Goal: Task Accomplishment & Management: Use online tool/utility

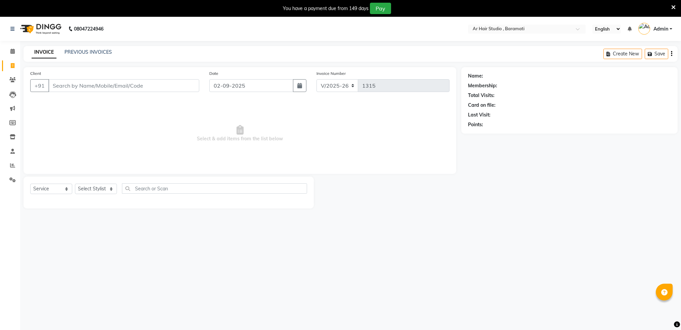
select select "672"
select select "service"
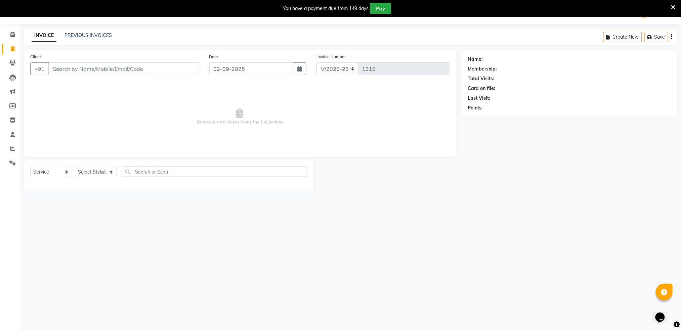
click at [148, 66] on input "Client" at bounding box center [123, 68] width 151 height 13
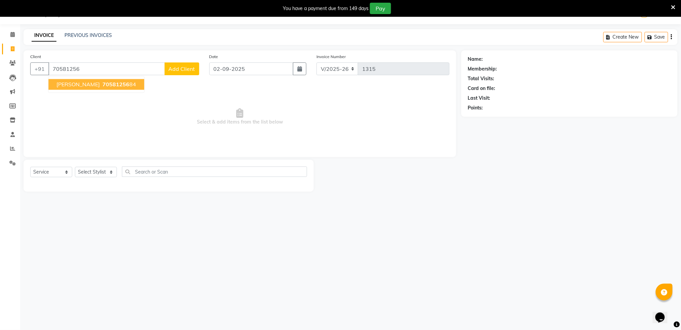
click at [74, 86] on span "[PERSON_NAME]" at bounding box center [77, 84] width 43 height 7
type input "7058125684"
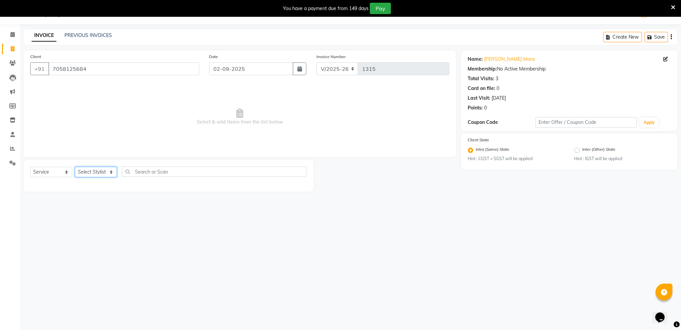
click at [99, 175] on select "Select Stylist Akshay shree [PERSON_NAME]" at bounding box center [96, 172] width 42 height 10
select select "79676"
click at [75, 167] on select "Select Stylist Akshay shree [PERSON_NAME]" at bounding box center [96, 172] width 42 height 10
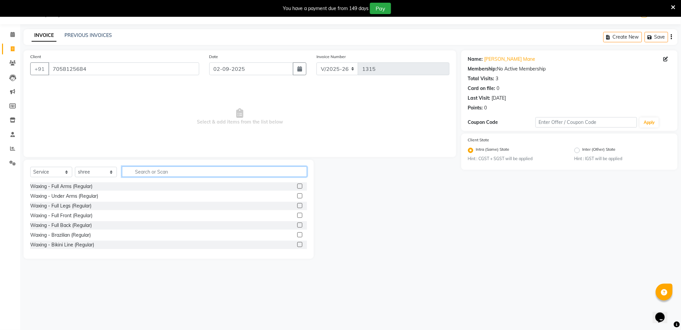
click at [160, 171] on input "text" at bounding box center [214, 172] width 185 height 10
type input "f"
type input "fac"
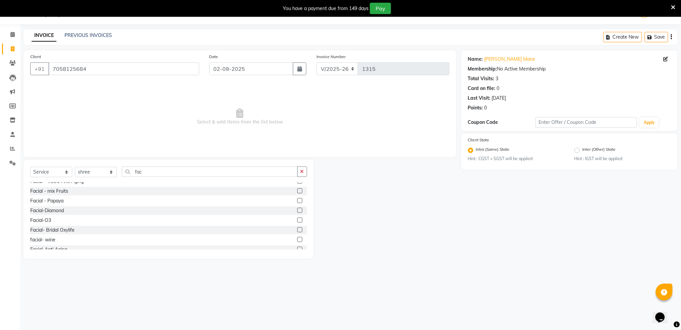
click at [297, 219] on label at bounding box center [299, 220] width 5 height 5
click at [297, 219] on input "checkbox" at bounding box center [299, 220] width 4 height 4
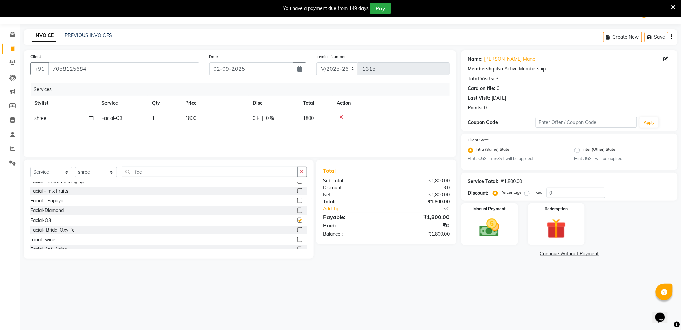
checkbox input "false"
click at [193, 121] on td "1800" at bounding box center [214, 118] width 67 height 15
select select "79676"
click at [244, 119] on td "1800" at bounding box center [246, 124] width 67 height 26
select select "79676"
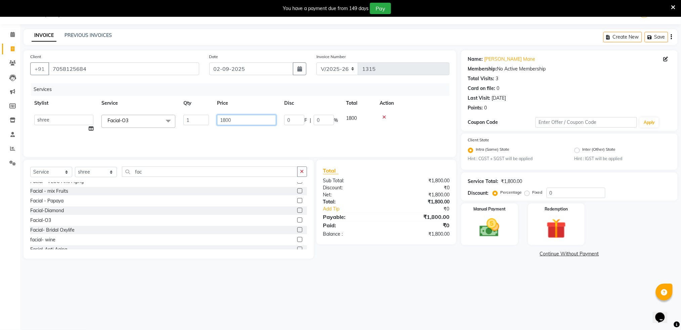
click at [244, 119] on input "1800" at bounding box center [246, 120] width 59 height 10
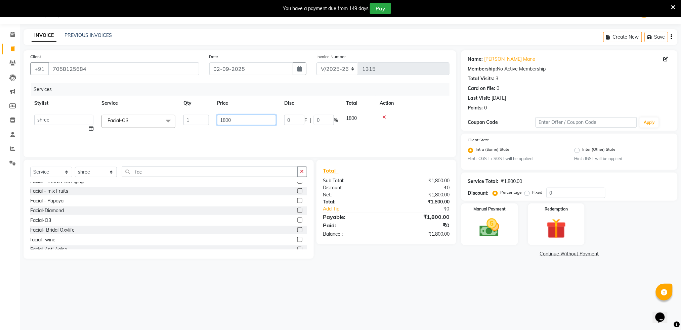
click at [244, 119] on input "1800" at bounding box center [246, 120] width 59 height 10
type input "1"
type input "3000"
click at [420, 110] on th "Action" at bounding box center [413, 103] width 74 height 15
click at [494, 227] on img at bounding box center [490, 228] width 34 height 24
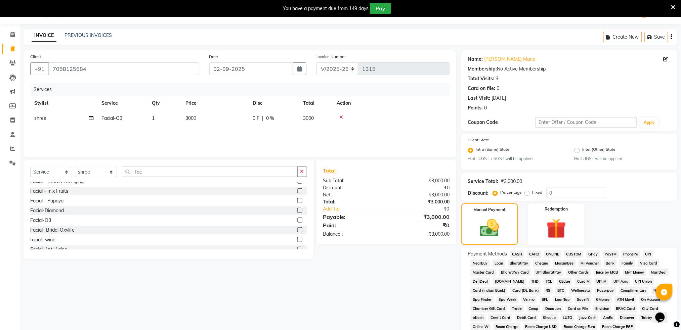
click at [518, 256] on span "CASH" at bounding box center [517, 255] width 14 height 8
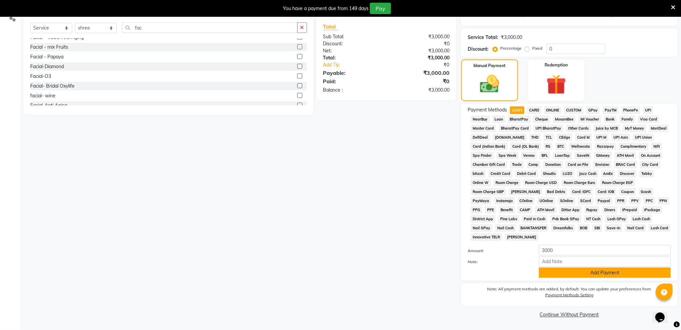
click at [596, 270] on button "Add Payment" at bounding box center [605, 273] width 132 height 10
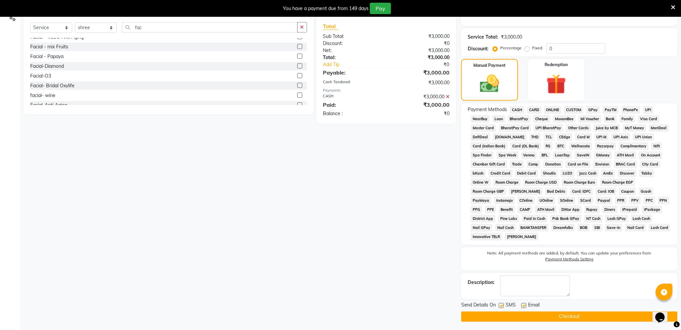
click at [501, 306] on label at bounding box center [501, 305] width 5 height 5
click at [501, 306] on input "checkbox" at bounding box center [501, 306] width 4 height 4
checkbox input "false"
click at [533, 315] on button "Checkout" at bounding box center [569, 317] width 216 height 10
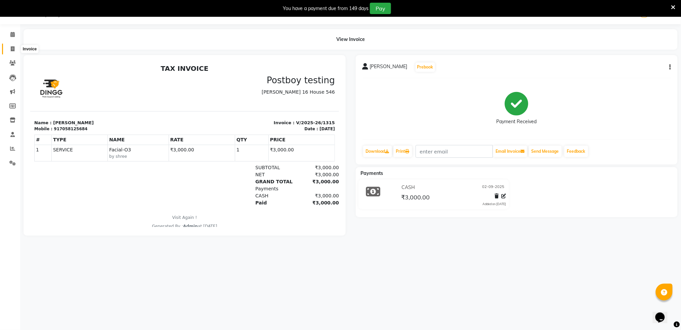
click at [9, 49] on span at bounding box center [13, 49] width 12 height 8
select select "service"
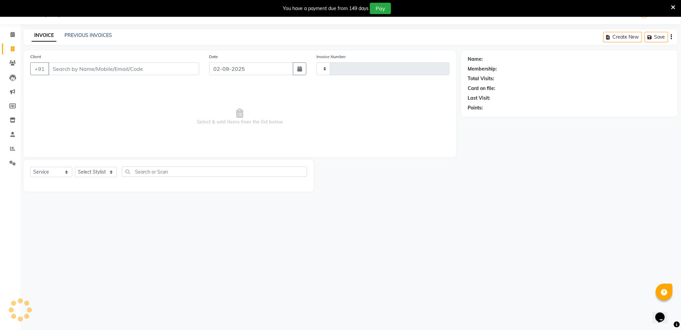
type input "1316"
select select "672"
